Goal: Task Accomplishment & Management: Use online tool/utility

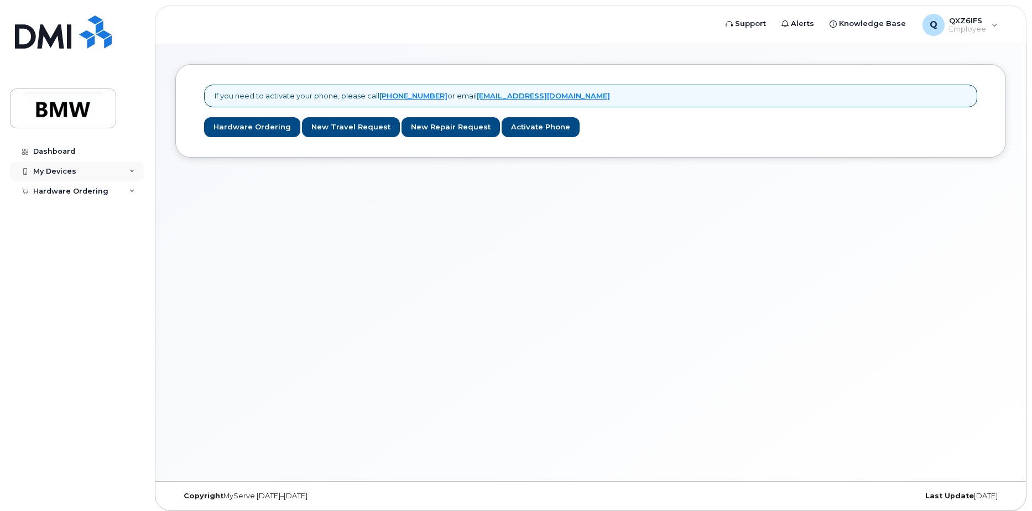
click at [46, 175] on div "My Devices" at bounding box center [54, 171] width 43 height 9
click at [59, 191] on div "Add Device" at bounding box center [60, 192] width 44 height 10
